Goal: Information Seeking & Learning: Learn about a topic

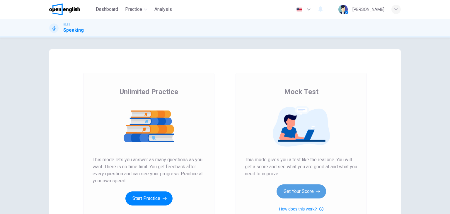
click at [311, 187] on button "Get Your Score" at bounding box center [302, 191] width 50 height 14
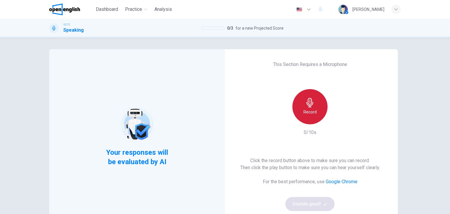
click at [310, 112] on h6 "Record" at bounding box center [310, 111] width 13 height 7
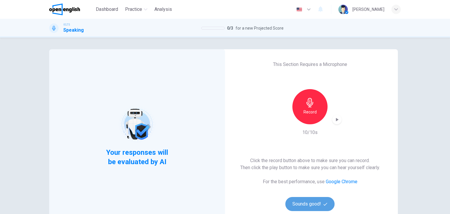
click at [310, 210] on button "Sounds good!" at bounding box center [309, 204] width 49 height 14
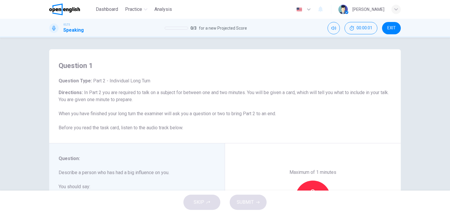
click at [221, 135] on div "Question 1 Question Type : Part 2 - Individual Long Turn Directions : In Part 2…" at bounding box center [225, 96] width 352 height 94
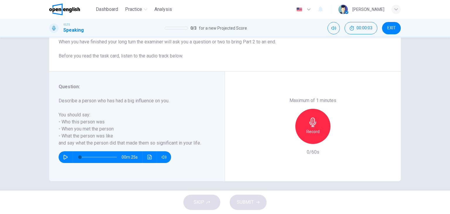
scroll to position [74, 0]
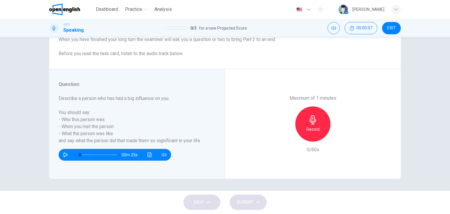
click at [299, 122] on div "Record" at bounding box center [312, 123] width 35 height 35
click at [305, 120] on div "Stop" at bounding box center [312, 123] width 35 height 35
click at [239, 196] on button "SUBMIT" at bounding box center [248, 202] width 37 height 15
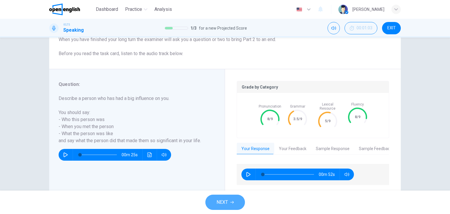
click at [219, 199] on span "NEXT" at bounding box center [222, 202] width 11 height 8
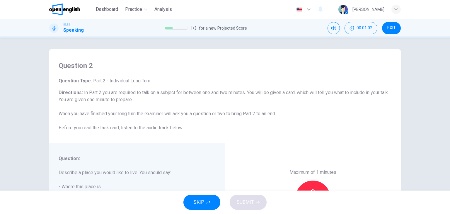
click at [203, 168] on div "Question : Describe a place you would like to live. You should say: - Where thi…" at bounding box center [134, 183] width 150 height 56
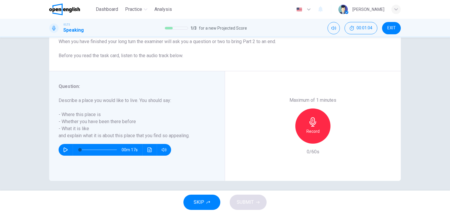
scroll to position [74, 0]
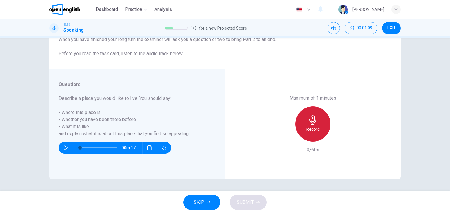
click at [312, 121] on icon "button" at bounding box center [312, 119] width 7 height 9
click at [313, 128] on h6 "Stop" at bounding box center [313, 129] width 9 height 7
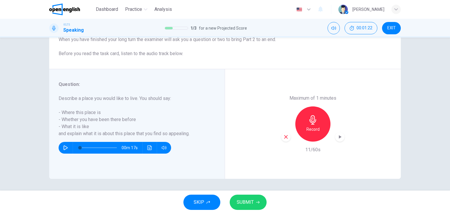
click at [288, 139] on div "button" at bounding box center [285, 136] width 9 height 9
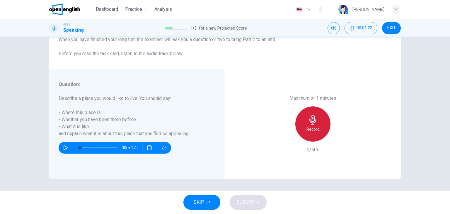
click at [306, 134] on div "Record" at bounding box center [312, 123] width 35 height 35
click at [318, 116] on div "Stop" at bounding box center [312, 123] width 35 height 35
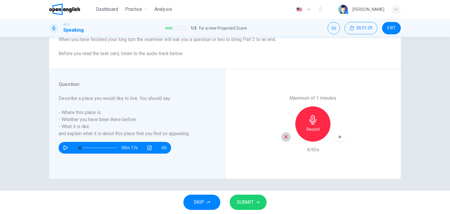
click at [284, 138] on icon "button" at bounding box center [285, 136] width 5 height 5
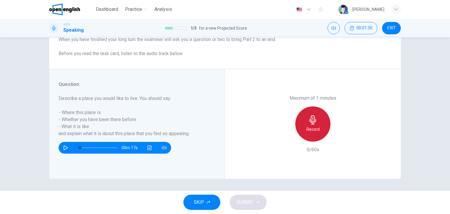
click at [308, 120] on icon "button" at bounding box center [312, 119] width 9 height 9
click at [299, 125] on div "Stop" at bounding box center [312, 123] width 35 height 35
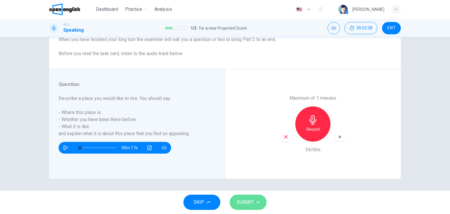
click at [250, 201] on span "SUBMIT" at bounding box center [245, 202] width 17 height 8
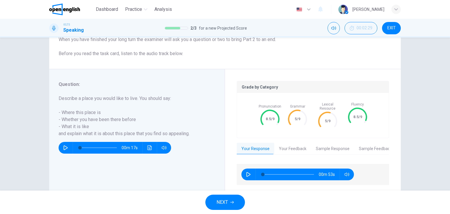
click at [211, 198] on button "NEXT" at bounding box center [225, 202] width 40 height 15
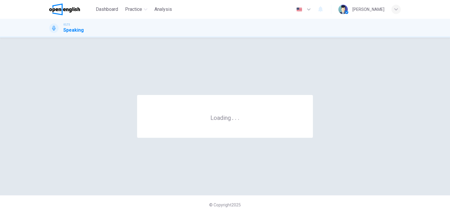
scroll to position [0, 0]
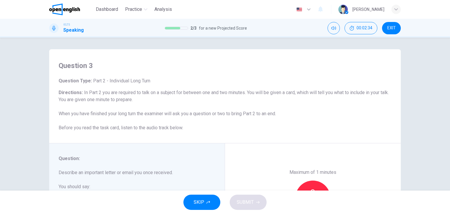
click at [228, 156] on div "Maximum of 1 minutes Record 0/60s" at bounding box center [313, 198] width 176 height 110
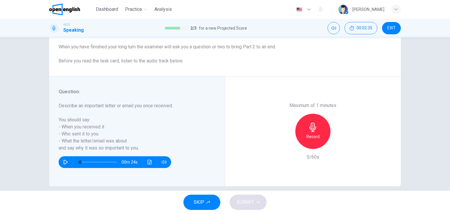
scroll to position [70, 0]
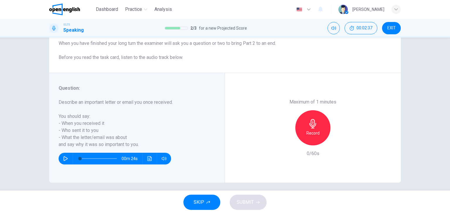
click at [323, 137] on div "Record" at bounding box center [312, 127] width 35 height 35
click at [312, 125] on icon "button" at bounding box center [312, 123] width 9 height 9
drag, startPoint x: 257, startPoint y: 196, endPoint x: 249, endPoint y: 197, distance: 8.0
click at [249, 197] on button "SUBMIT" at bounding box center [248, 202] width 37 height 15
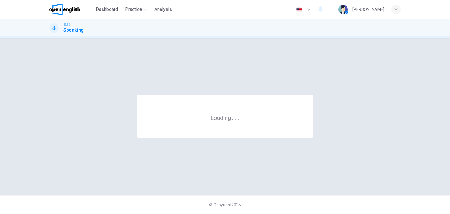
scroll to position [0, 0]
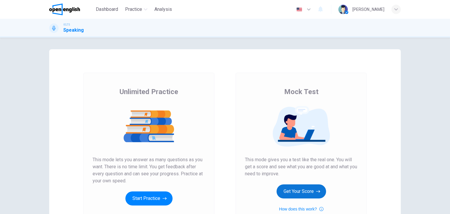
click at [302, 189] on button "Get Your Score" at bounding box center [302, 191] width 50 height 14
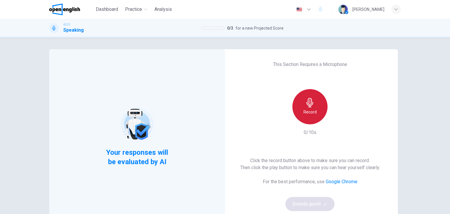
click at [310, 105] on icon "button" at bounding box center [309, 102] width 9 height 9
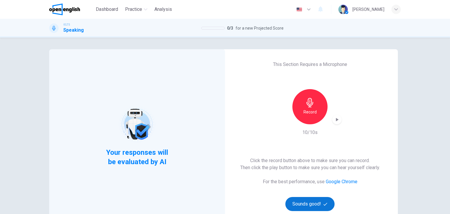
click at [315, 205] on button "Sounds good!" at bounding box center [309, 204] width 49 height 14
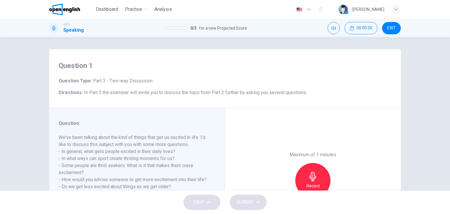
click at [244, 176] on div "Maximum of 1 minutes Record 0/60s" at bounding box center [313, 180] width 176 height 145
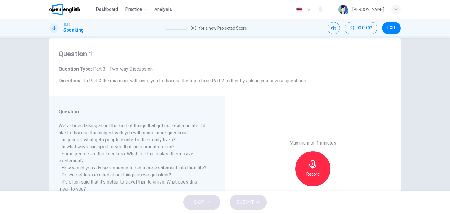
scroll to position [59, 0]
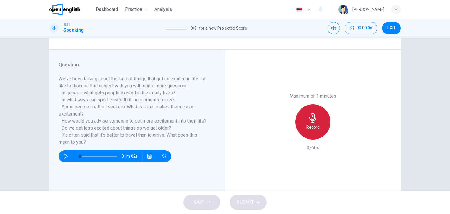
click at [311, 117] on icon "button" at bounding box center [312, 117] width 9 height 9
click at [306, 124] on div "Stop" at bounding box center [312, 121] width 35 height 35
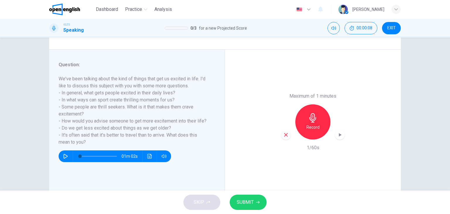
click at [307, 124] on h6 "Record" at bounding box center [313, 127] width 13 height 7
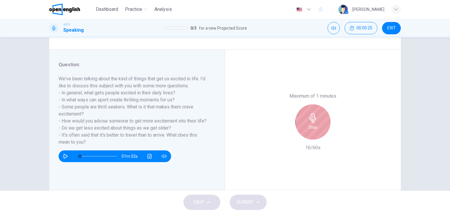
click at [315, 125] on h6 "Stop" at bounding box center [313, 127] width 9 height 7
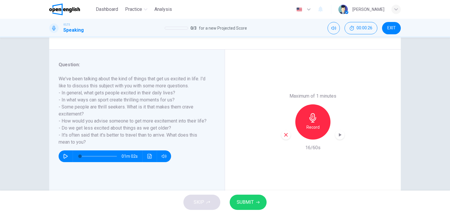
click at [284, 134] on icon "button" at bounding box center [286, 135] width 4 height 4
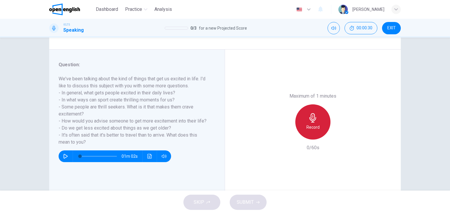
click at [304, 124] on div "Record" at bounding box center [312, 121] width 35 height 35
click at [309, 124] on h6 "Stop" at bounding box center [313, 127] width 9 height 7
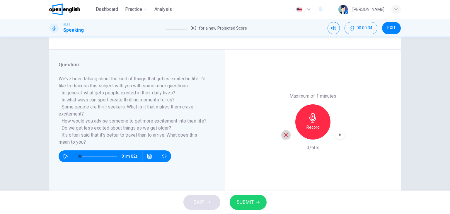
click at [281, 132] on div "button" at bounding box center [285, 134] width 9 height 9
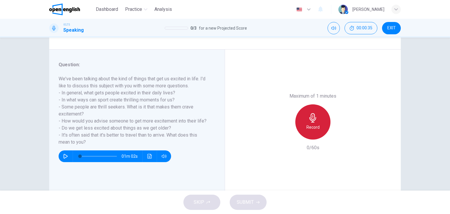
click at [304, 119] on div "Record" at bounding box center [312, 121] width 35 height 35
click at [306, 116] on div "Stop" at bounding box center [312, 121] width 35 height 35
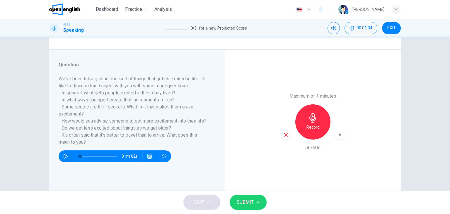
click at [258, 193] on div "SKIP SUBMIT" at bounding box center [225, 201] width 450 height 23
click at [254, 198] on button "SUBMIT" at bounding box center [248, 202] width 37 height 15
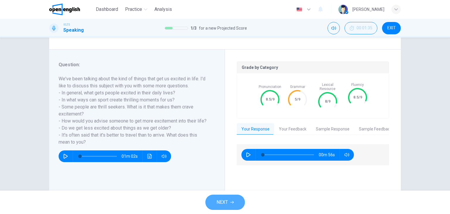
click at [235, 196] on button "NEXT" at bounding box center [225, 202] width 40 height 15
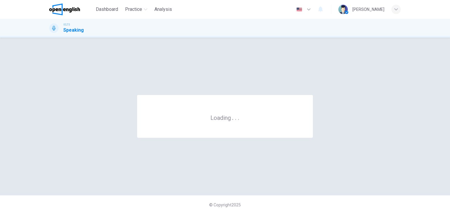
scroll to position [0, 0]
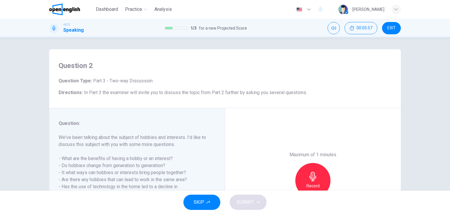
click at [314, 123] on div "Maximum of 1 minutes Record 0/60s" at bounding box center [313, 180] width 176 height 145
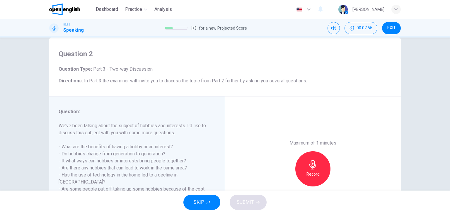
scroll to position [35, 0]
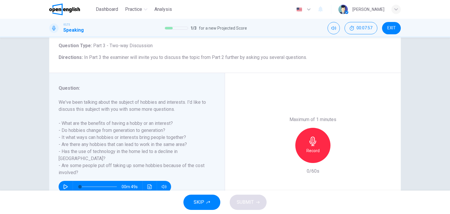
click at [310, 142] on icon "button" at bounding box center [312, 141] width 9 height 9
click at [309, 143] on icon "button" at bounding box center [312, 141] width 7 height 9
click at [251, 206] on span "SUBMIT" at bounding box center [245, 202] width 17 height 8
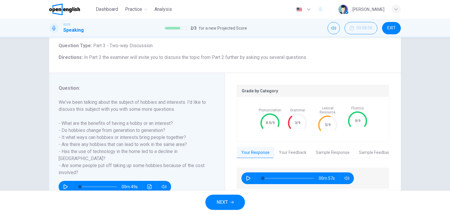
click at [221, 201] on span "NEXT" at bounding box center [222, 202] width 11 height 8
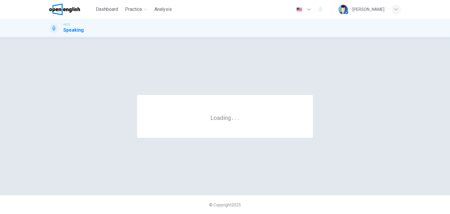
scroll to position [0, 0]
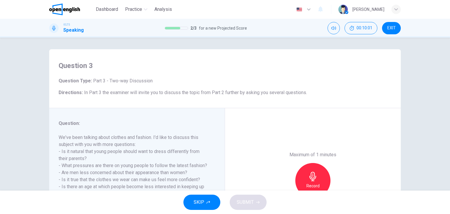
click at [281, 119] on div "Maximum of 1 minutes Record 0/60s" at bounding box center [313, 180] width 176 height 145
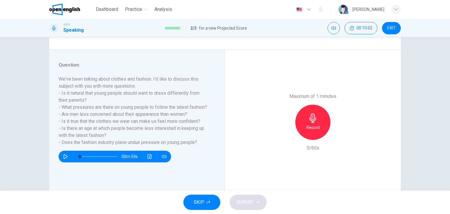
scroll to position [59, 0]
click at [296, 119] on div "Record" at bounding box center [312, 121] width 35 height 35
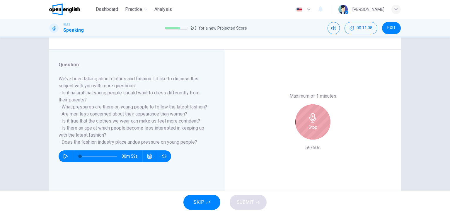
click at [324, 124] on div "Stop" at bounding box center [312, 121] width 35 height 35
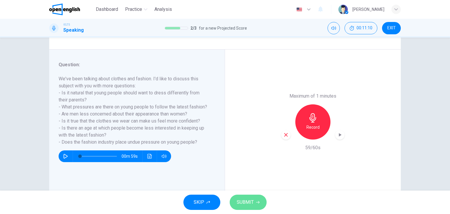
click at [253, 200] on span "SUBMIT" at bounding box center [245, 202] width 17 height 8
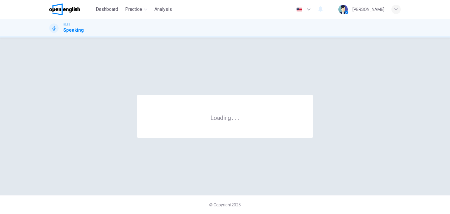
scroll to position [0, 0]
